Goal: Information Seeking & Learning: Learn about a topic

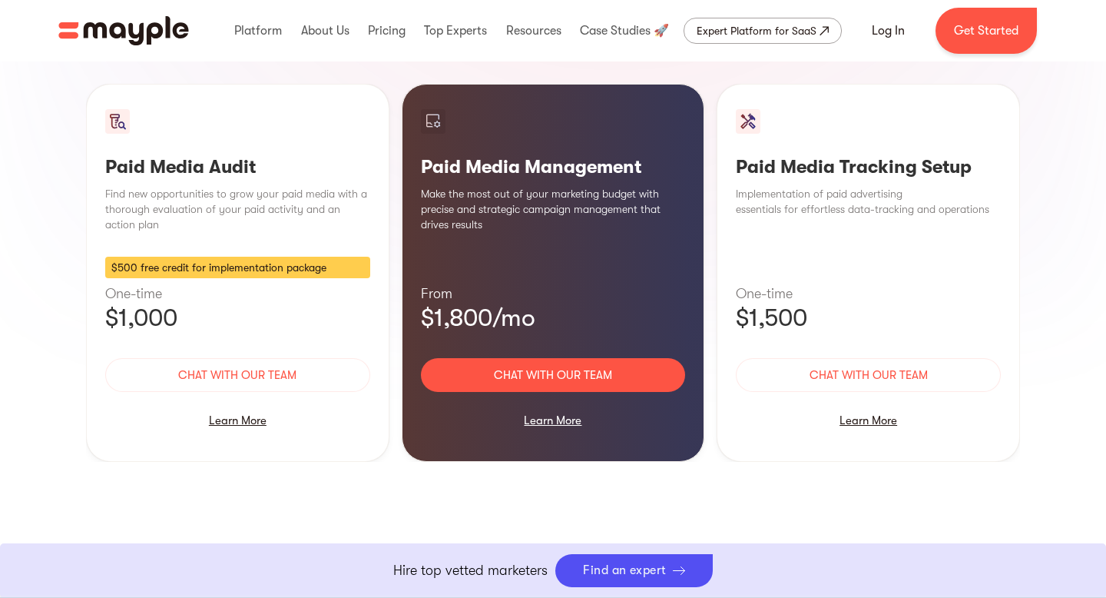
scroll to position [1356, 0]
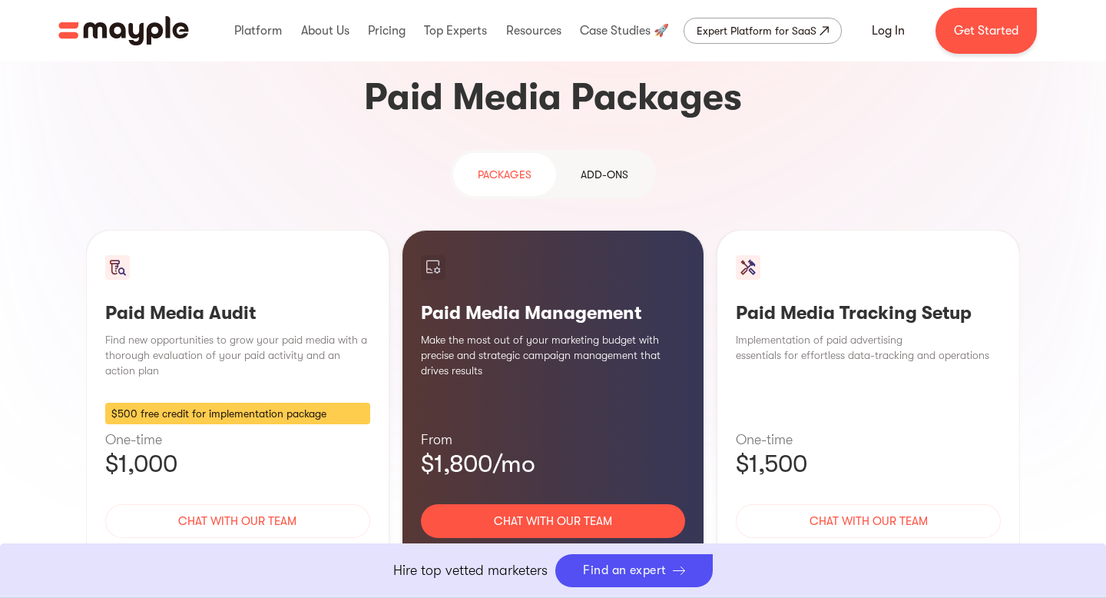
click at [560, 550] on div "Learn More" at bounding box center [553, 566] width 265 height 32
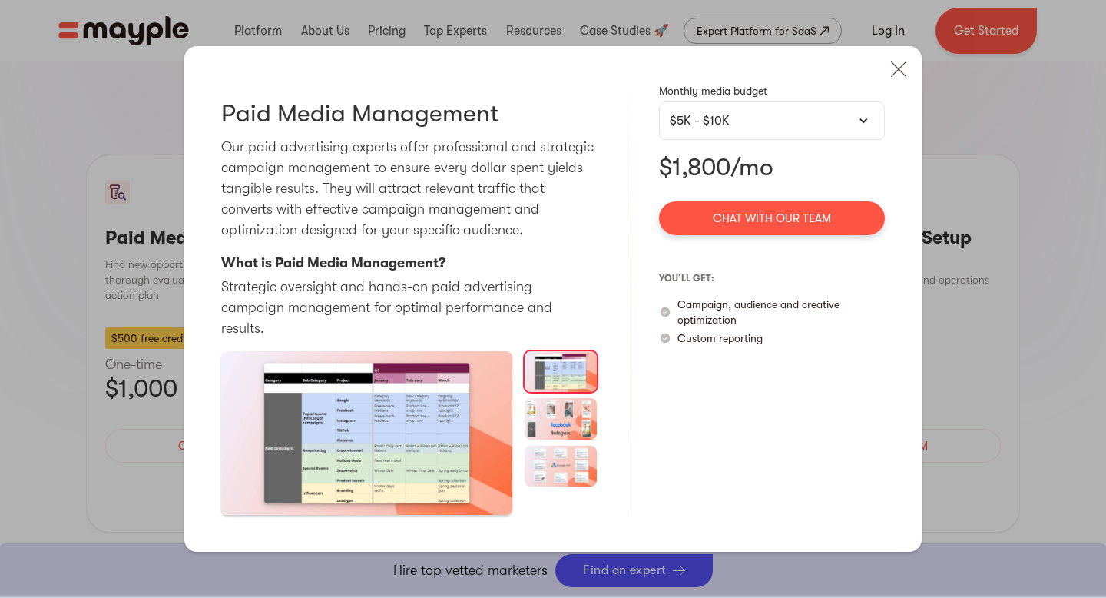
scroll to position [1458, 0]
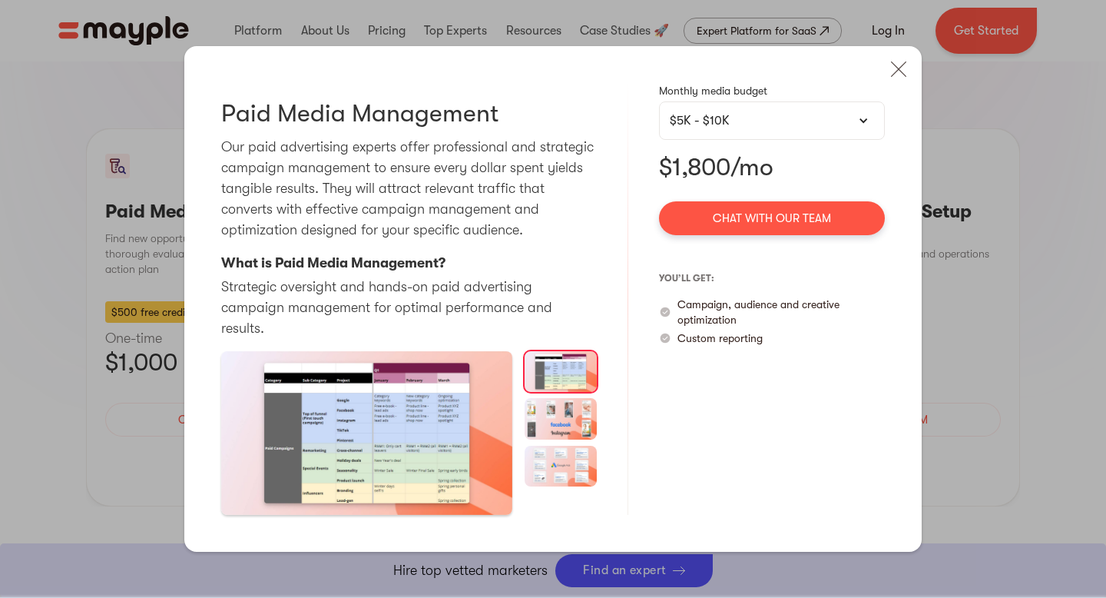
click at [729, 140] on div "$5K - $10K" at bounding box center [772, 120] width 226 height 38
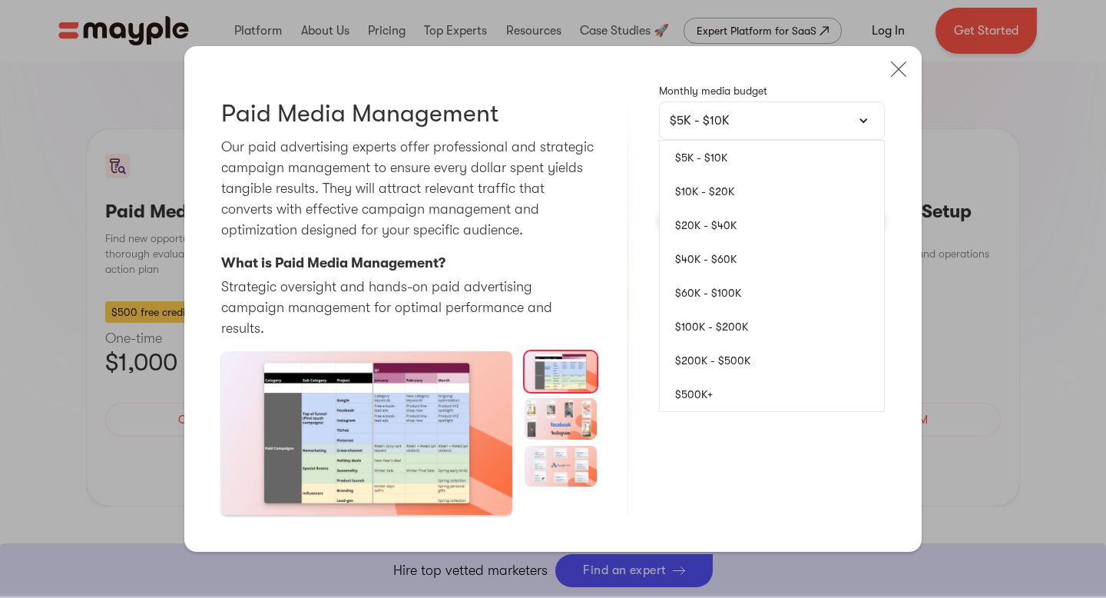
click at [712, 202] on link "$10K - $20K" at bounding box center [772, 191] width 224 height 34
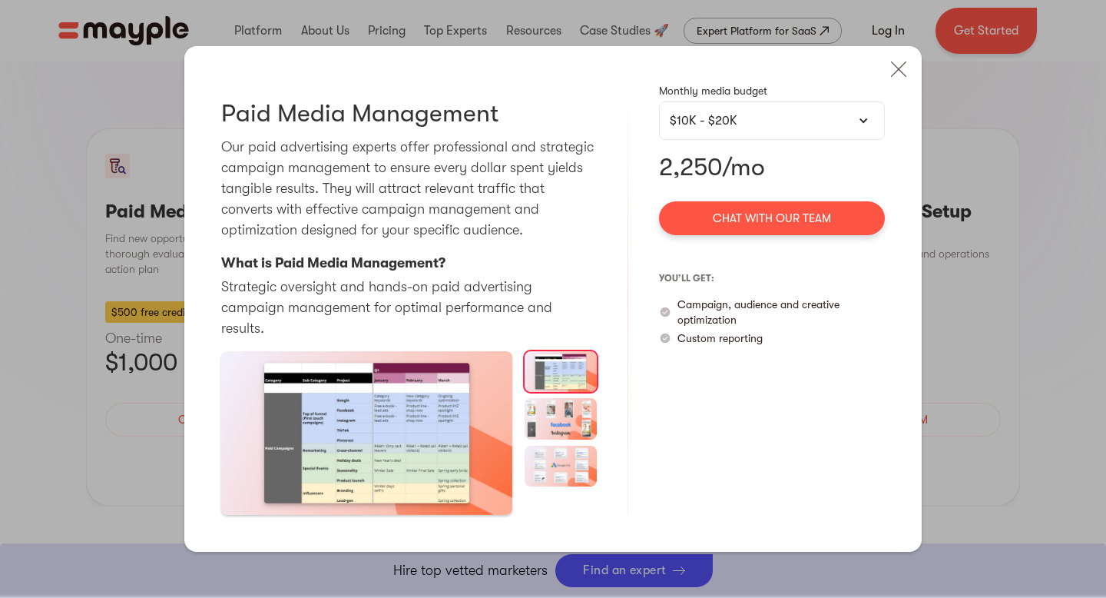
click at [726, 129] on div "$10K - $20K" at bounding box center [772, 120] width 204 height 18
click at [759, 130] on div "$10K - $20K" at bounding box center [772, 120] width 204 height 18
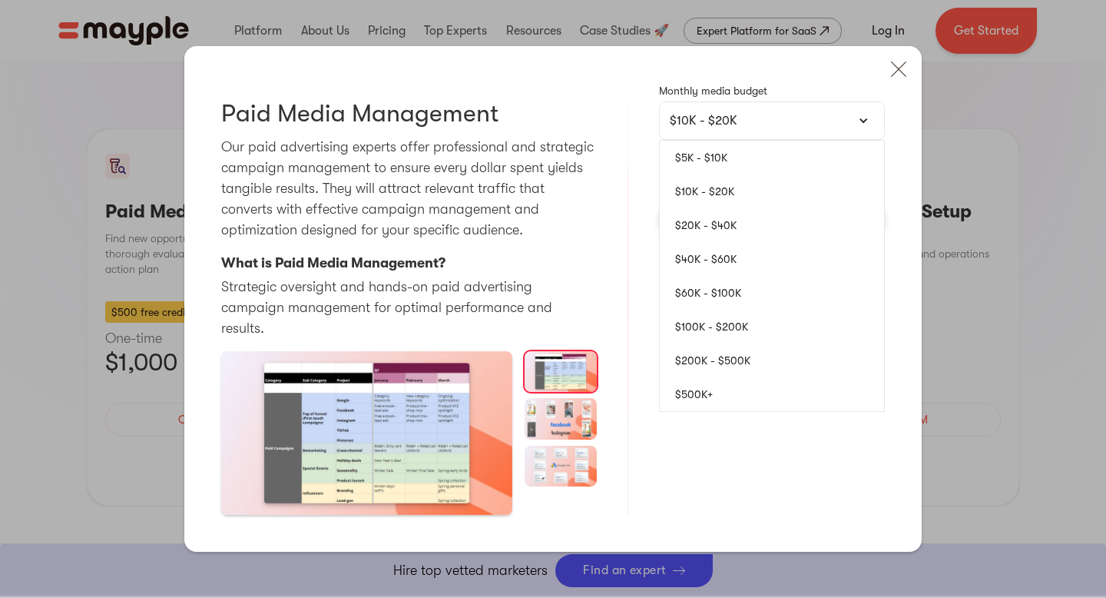
click at [729, 256] on link "$40K - $60K" at bounding box center [772, 259] width 224 height 34
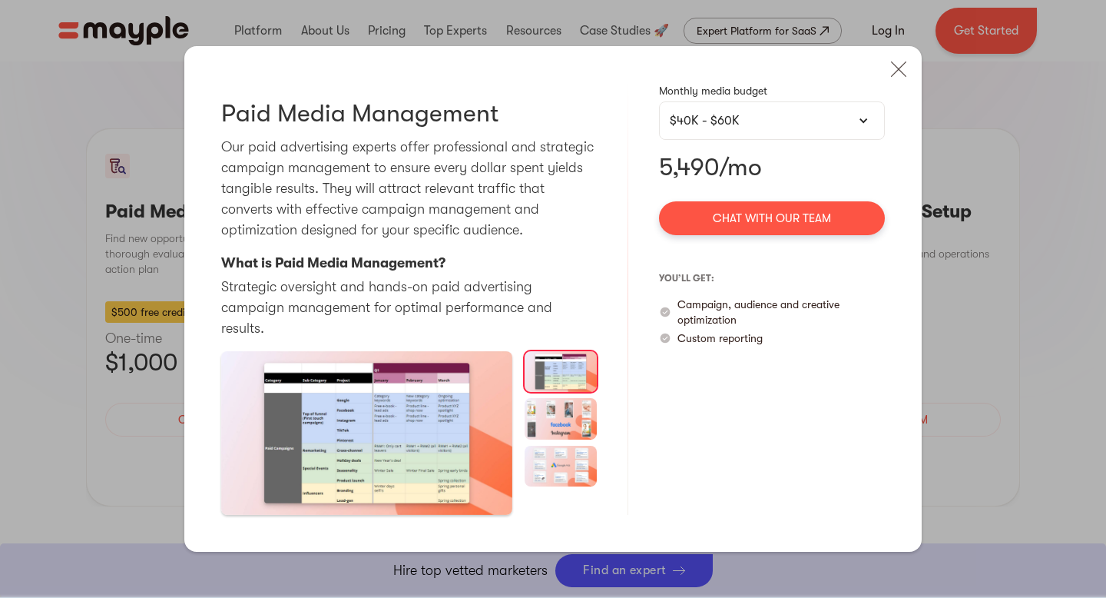
click at [784, 130] on div "$40K - $60K" at bounding box center [772, 120] width 204 height 18
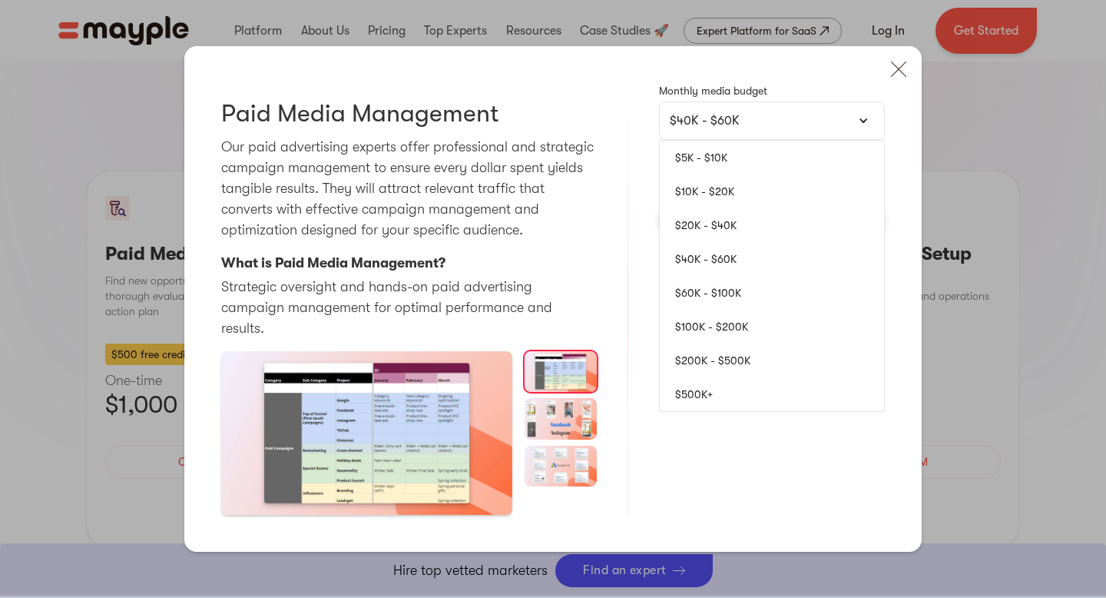
scroll to position [1227, 0]
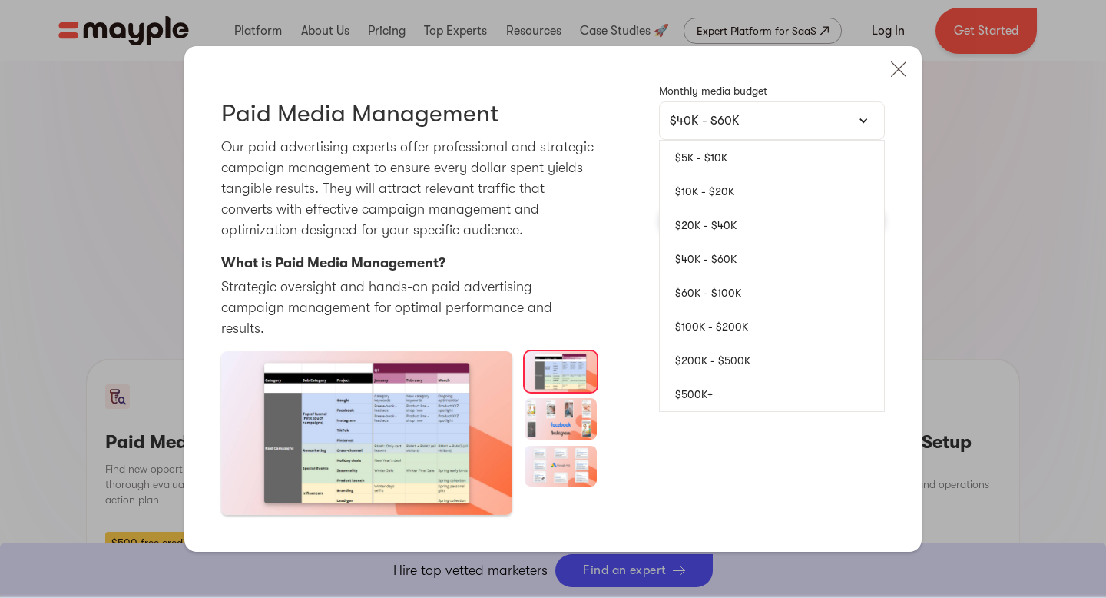
click at [944, 180] on div "Paid Media Audit Pausing and thoroughly analyzing your activity can be of great…" at bounding box center [553, 299] width 1106 height 598
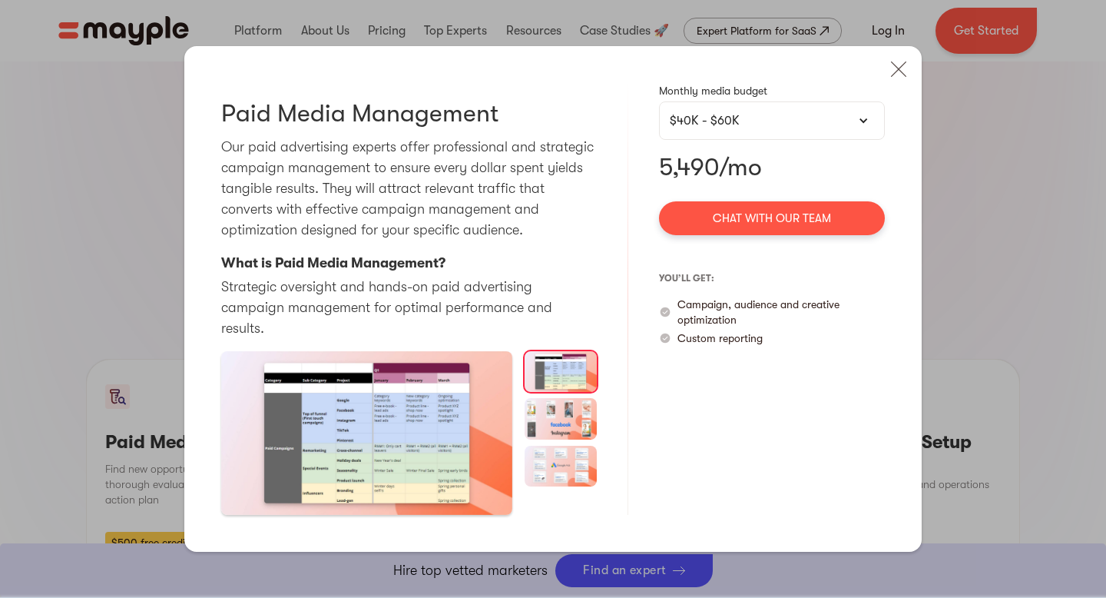
click at [954, 183] on div "Paid Media Audit Pausing and thoroughly analyzing your activity can be of great…" at bounding box center [553, 299] width 1106 height 598
click at [900, 81] on img at bounding box center [899, 69] width 34 height 34
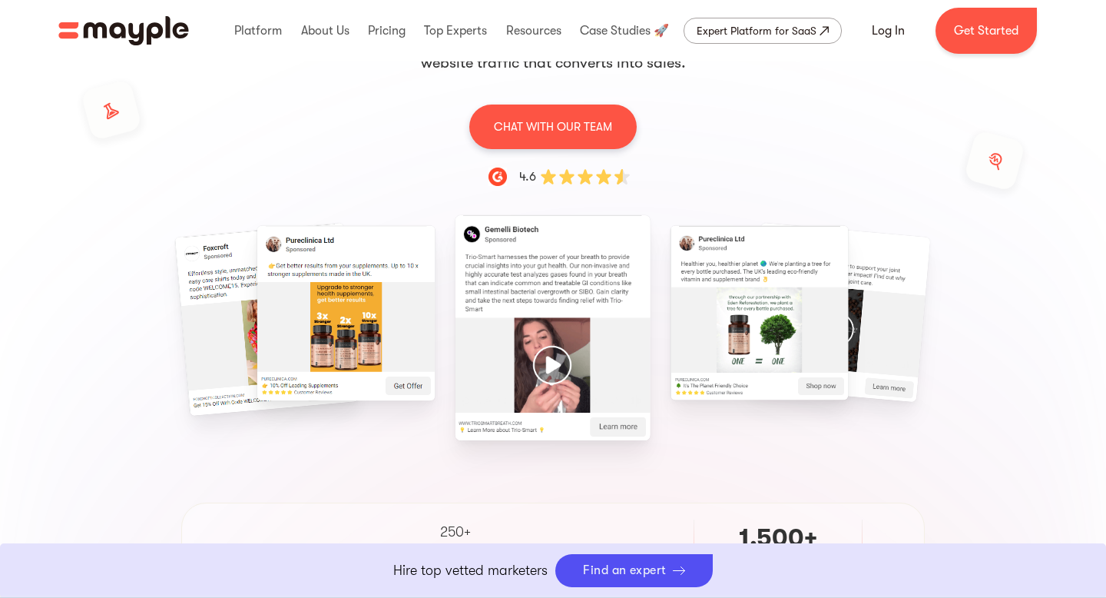
scroll to position [0, 0]
